Goal: Task Accomplishment & Management: Manage account settings

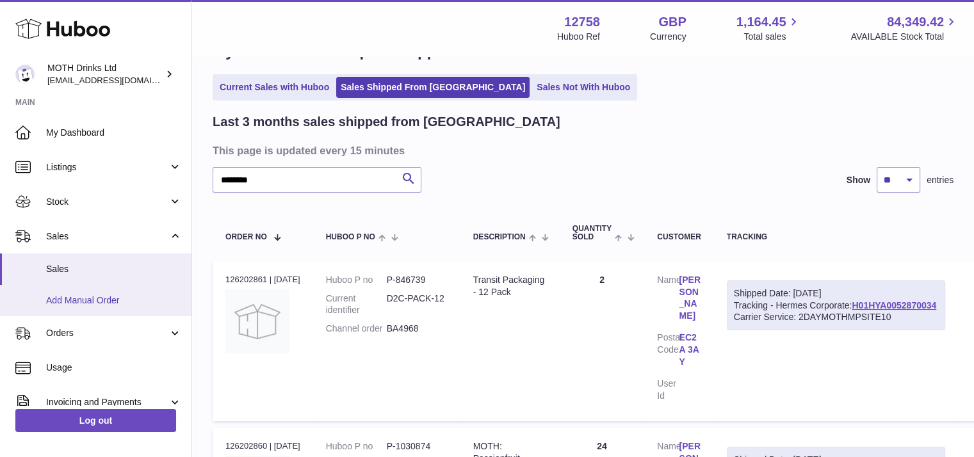
click at [72, 300] on span "Add Manual Order" at bounding box center [114, 301] width 136 height 12
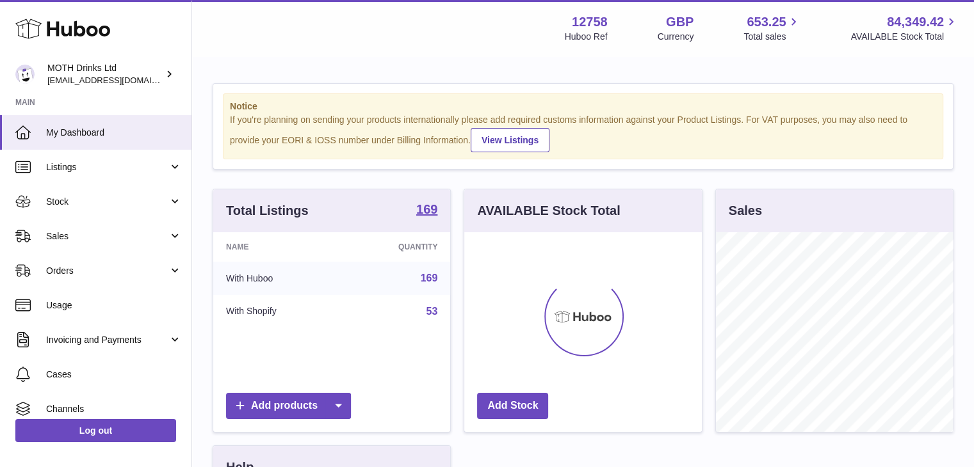
scroll to position [200, 238]
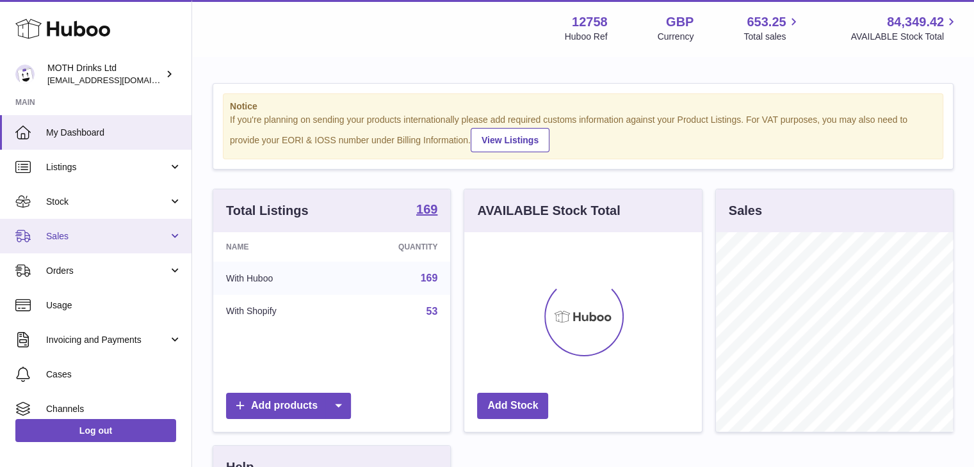
click at [106, 227] on link "Sales" at bounding box center [95, 236] width 191 height 35
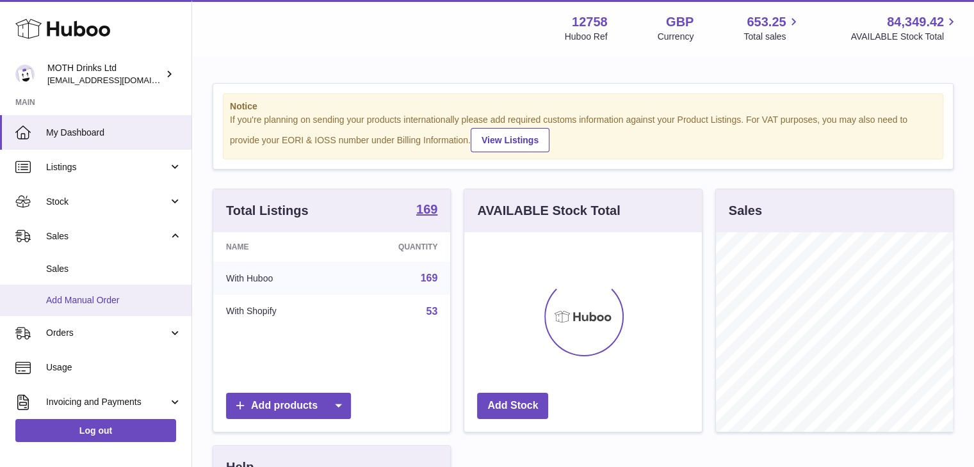
click at [92, 304] on span "Add Manual Order" at bounding box center [114, 301] width 136 height 12
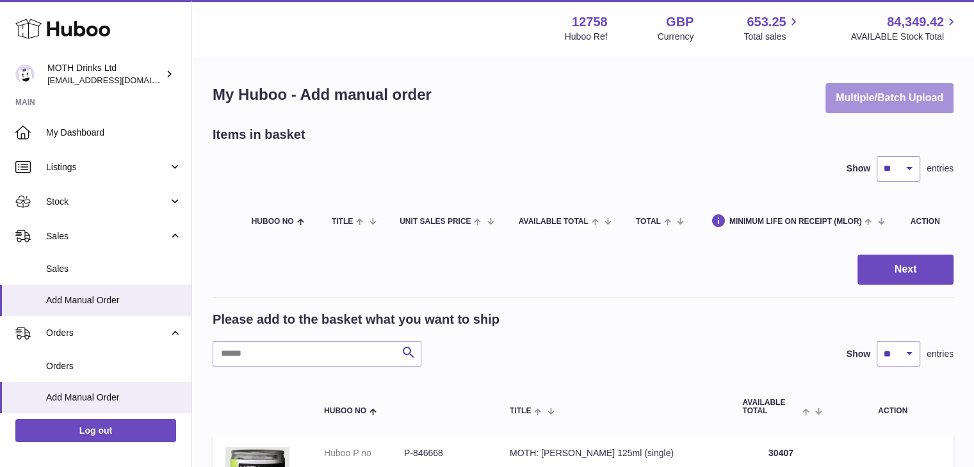
click at [871, 102] on button "Multiple/Batch Upload" at bounding box center [889, 98] width 128 height 30
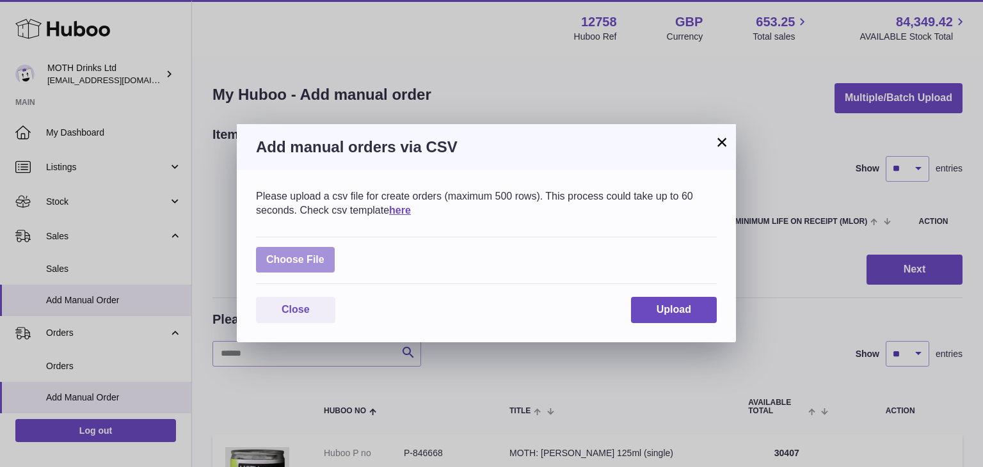
click at [291, 262] on label at bounding box center [295, 260] width 79 height 26
click at [325, 254] on input "file" at bounding box center [325, 254] width 1 height 1
type input "**********"
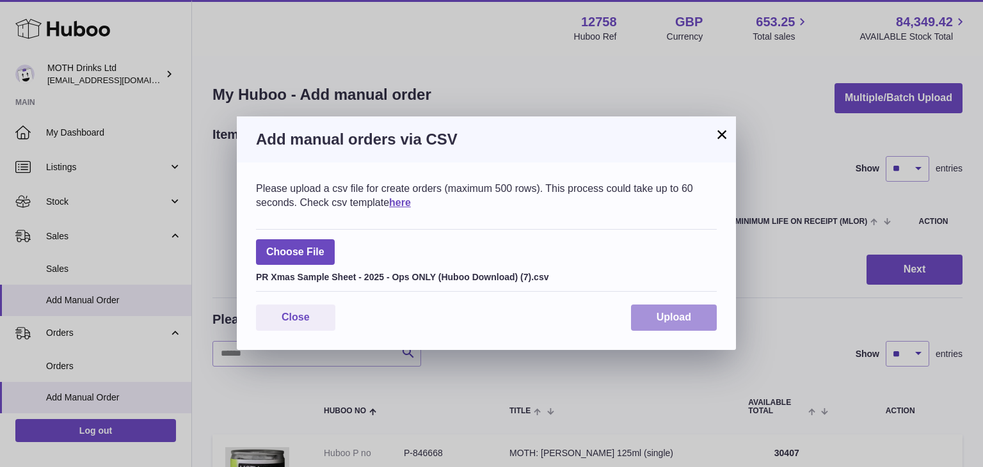
click at [668, 313] on span "Upload" at bounding box center [674, 317] width 35 height 11
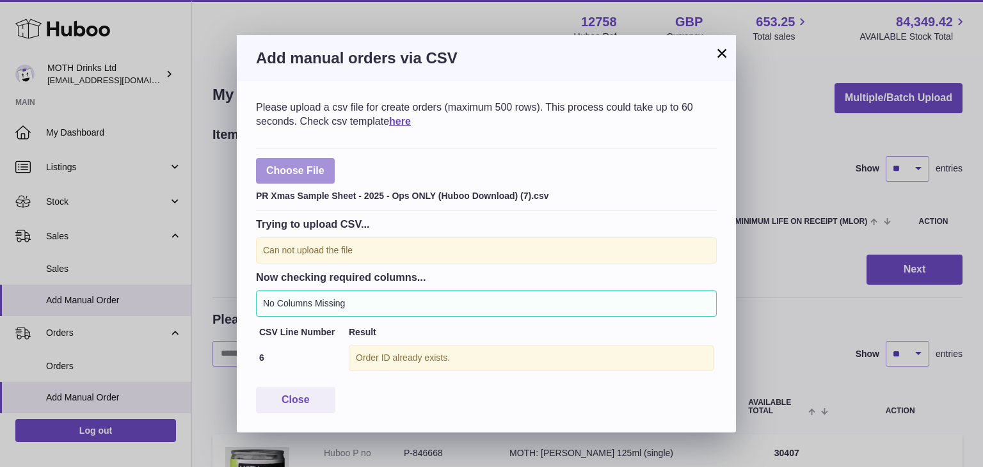
click at [321, 174] on label at bounding box center [295, 171] width 79 height 26
click at [325, 165] on input "file" at bounding box center [325, 165] width 1 height 1
type input "**********"
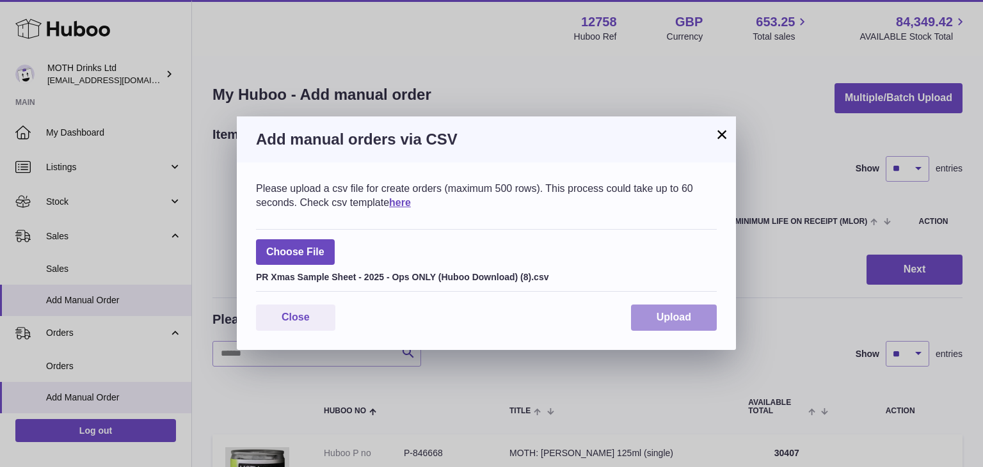
click at [656, 321] on button "Upload" at bounding box center [674, 318] width 86 height 26
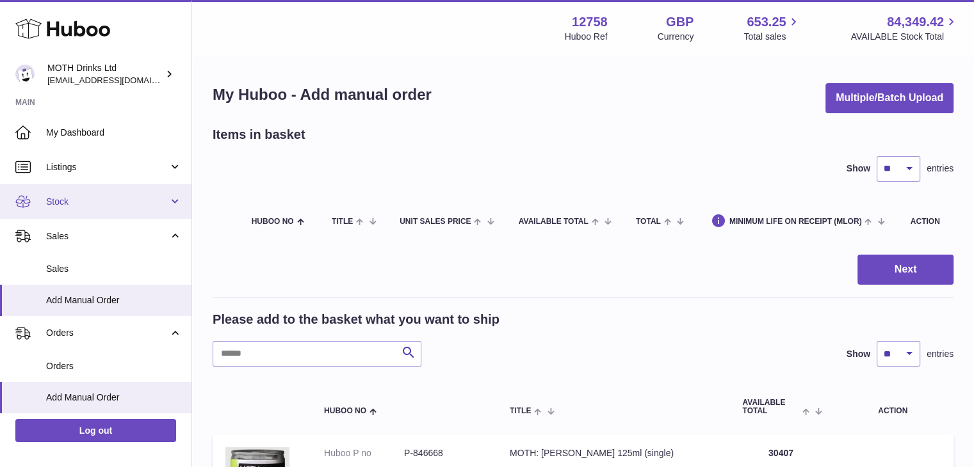
click at [106, 196] on span "Stock" at bounding box center [107, 202] width 122 height 12
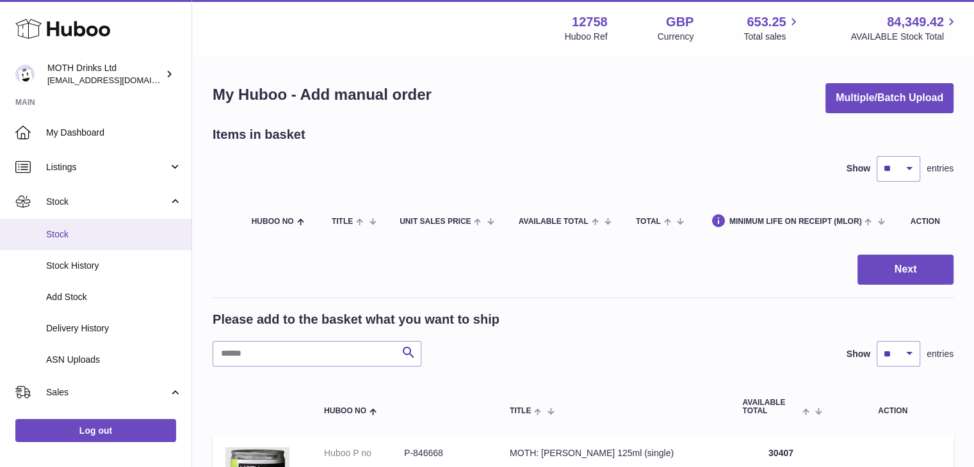
click at [92, 227] on link "Stock" at bounding box center [95, 234] width 191 height 31
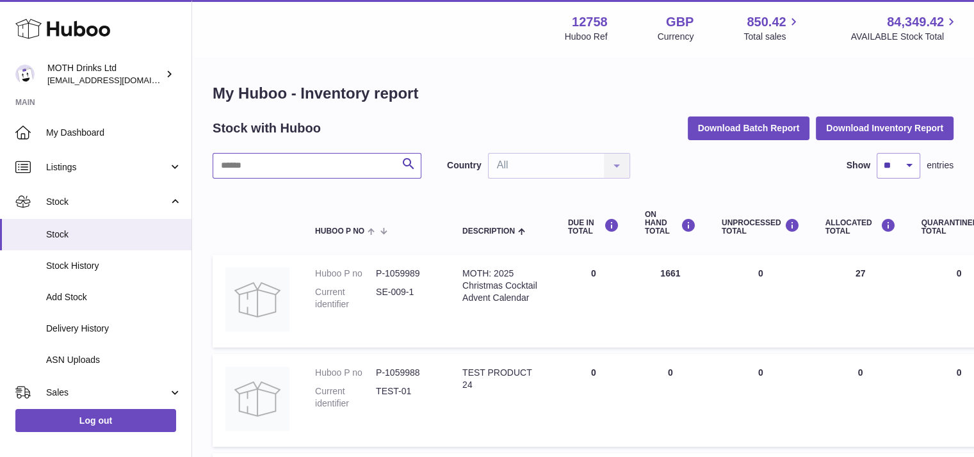
click at [274, 172] on input "text" at bounding box center [317, 166] width 209 height 26
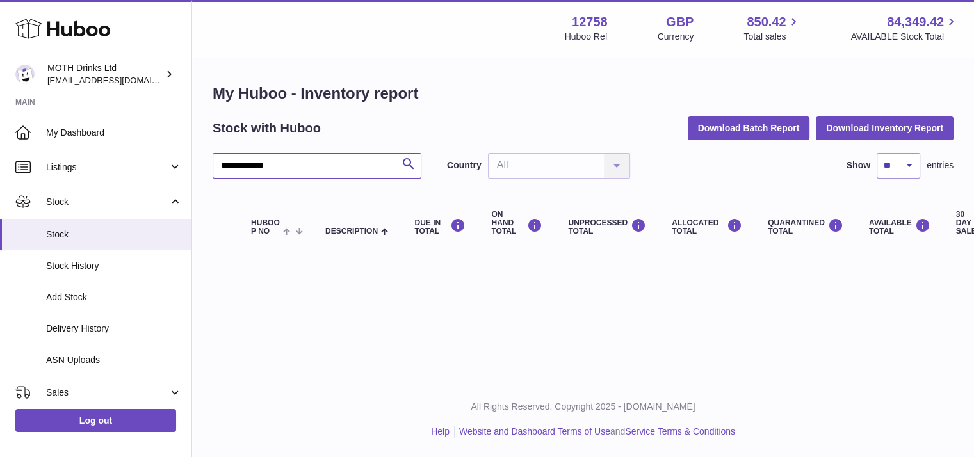
type input "**********"
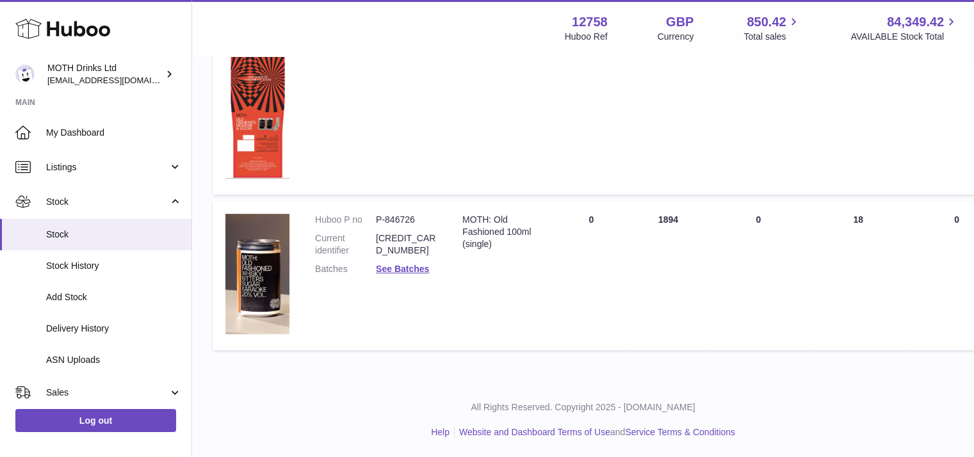
scroll to position [579, 0]
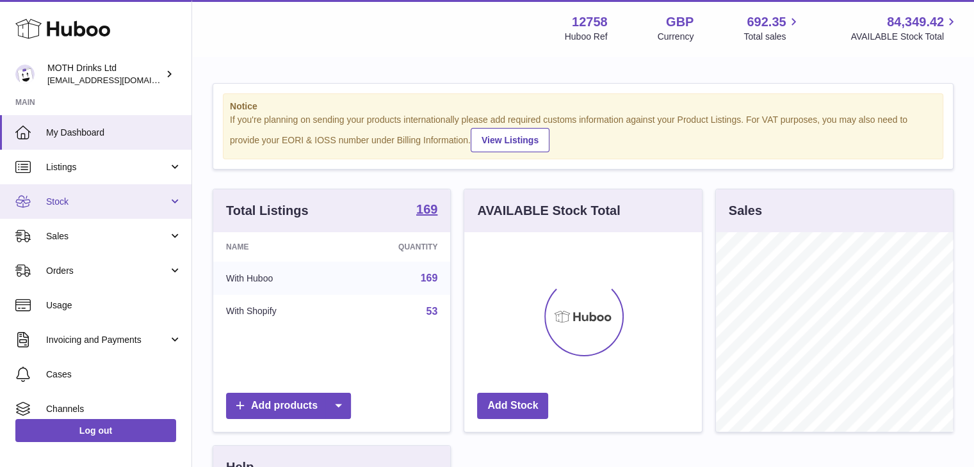
scroll to position [200, 238]
click at [85, 196] on span "Stock" at bounding box center [107, 202] width 122 height 12
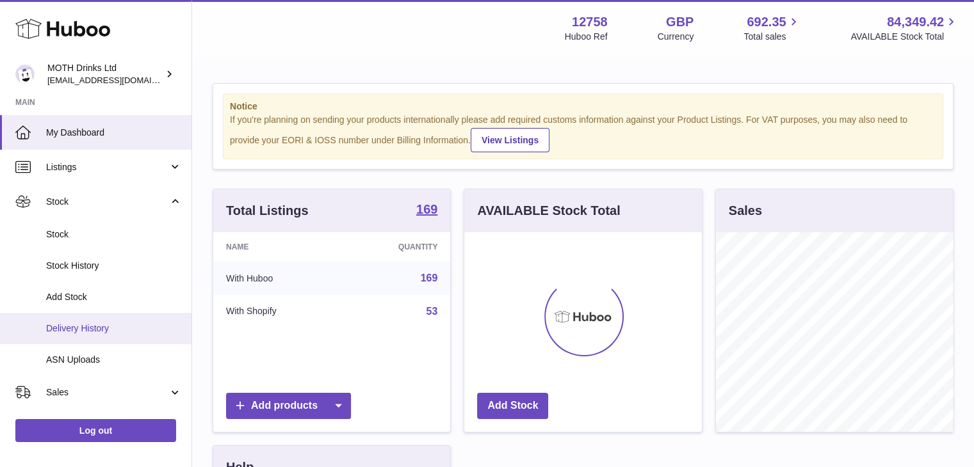
click at [69, 334] on span "Delivery History" at bounding box center [114, 329] width 136 height 12
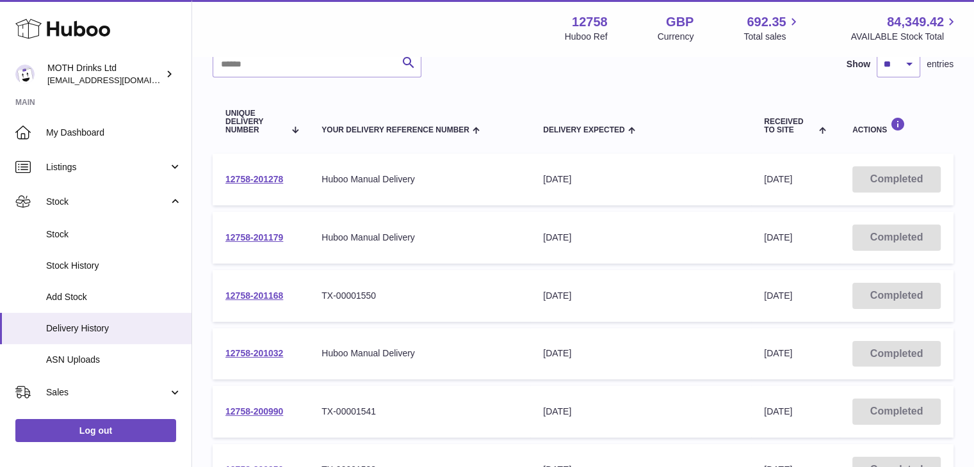
scroll to position [110, 0]
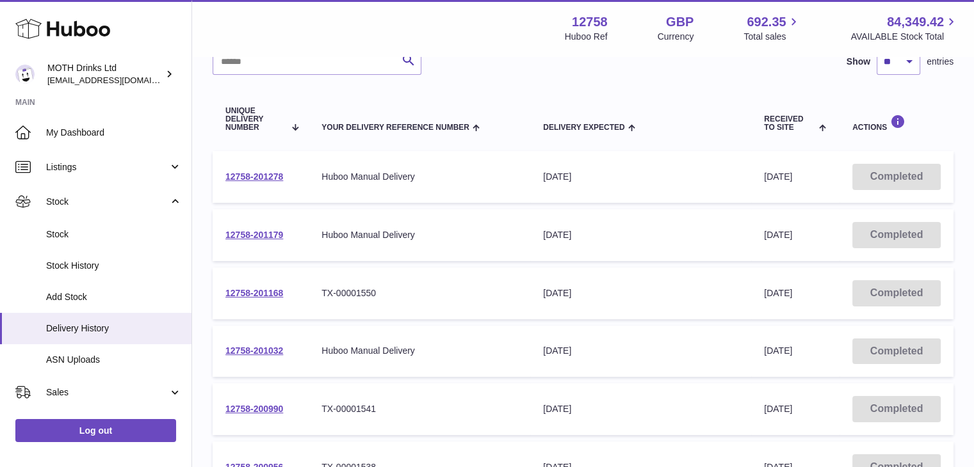
drag, startPoint x: 265, startPoint y: 288, endPoint x: 282, endPoint y: 305, distance: 24.0
click at [282, 305] on td "12758-201168" at bounding box center [261, 294] width 96 height 52
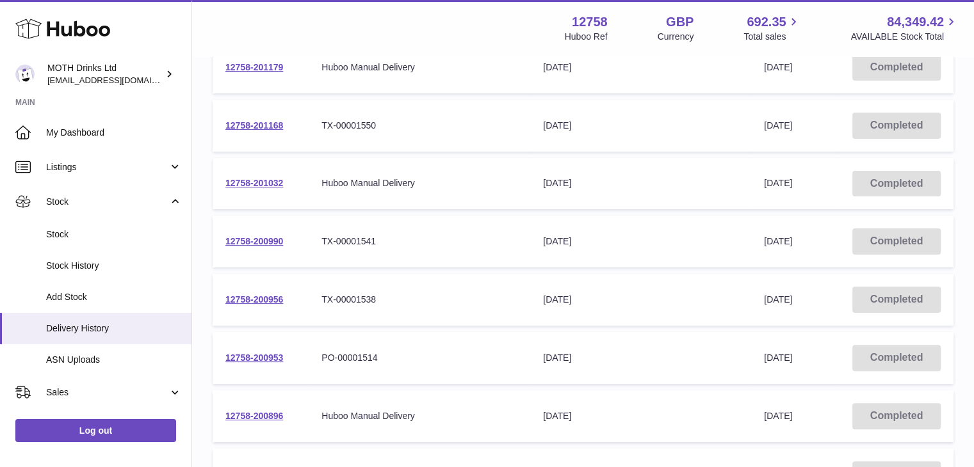
scroll to position [279, 0]
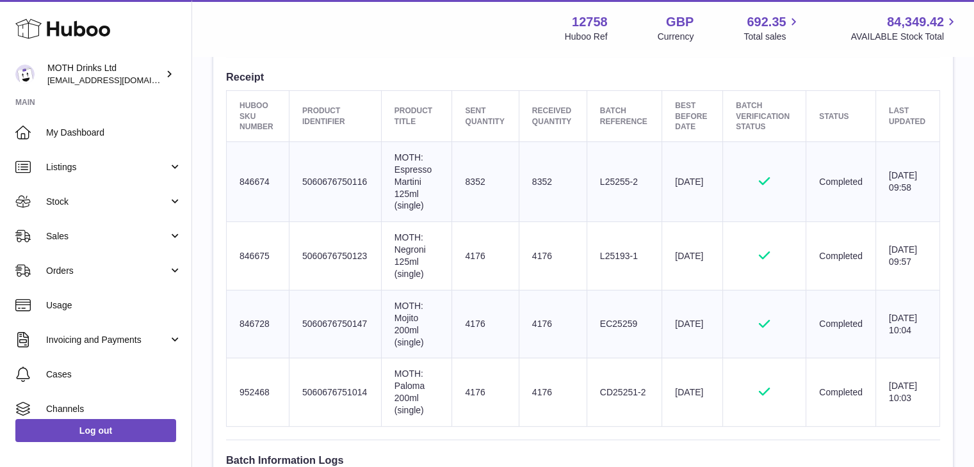
scroll to position [467, 0]
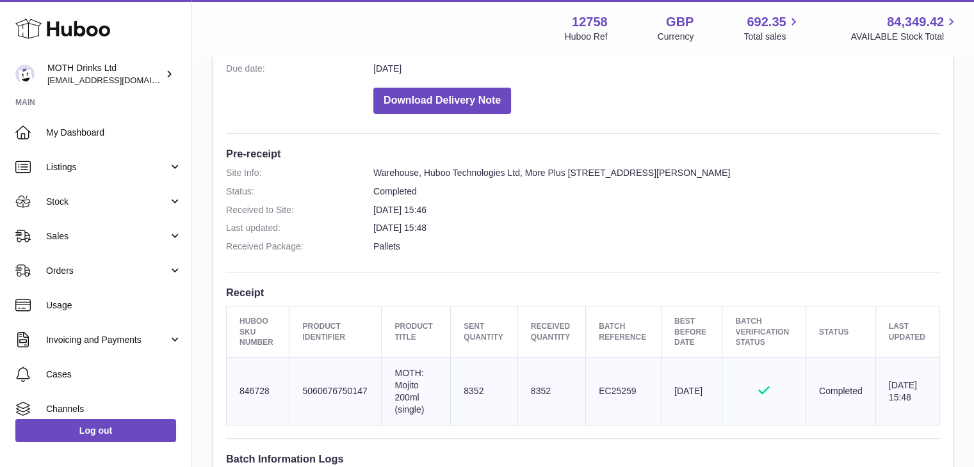
scroll to position [256, 0]
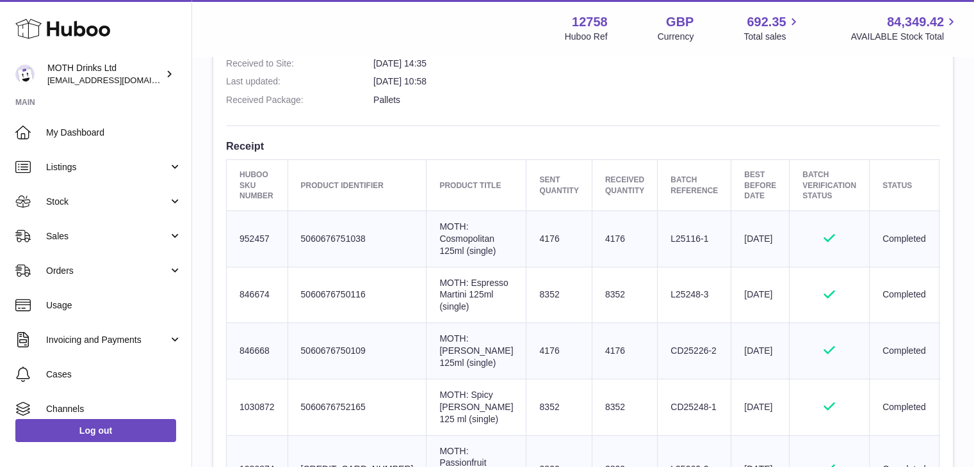
scroll to position [401, 0]
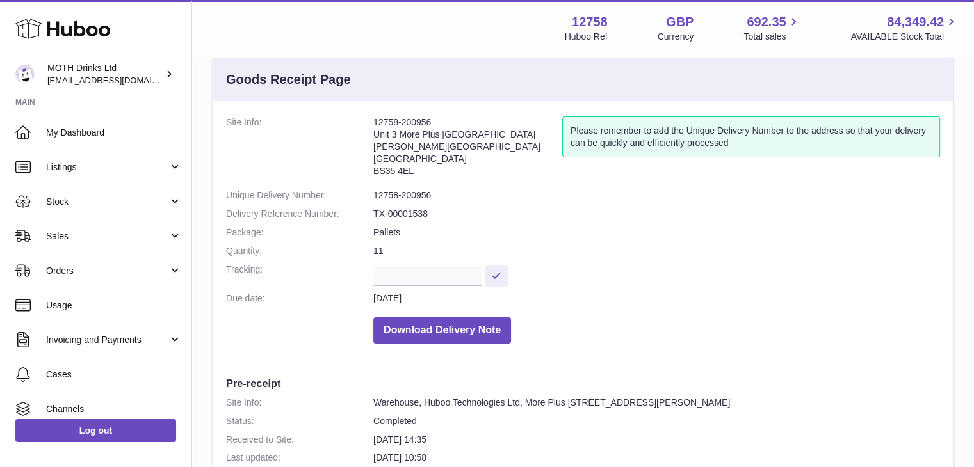
scroll to position [25, 0]
